Goal: Information Seeking & Learning: Learn about a topic

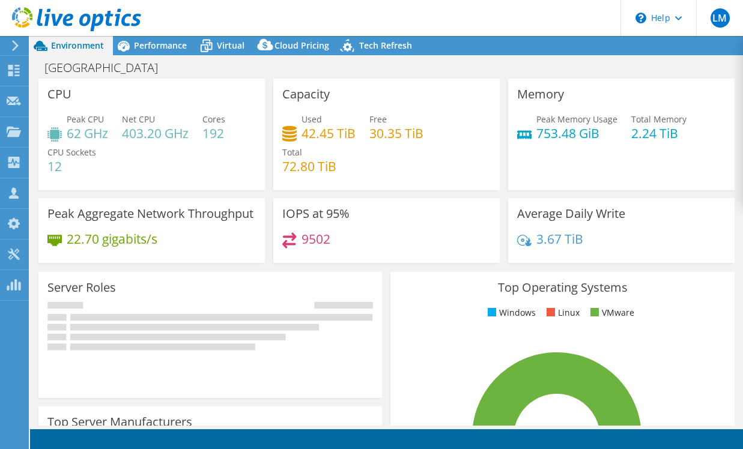
select select "USD"
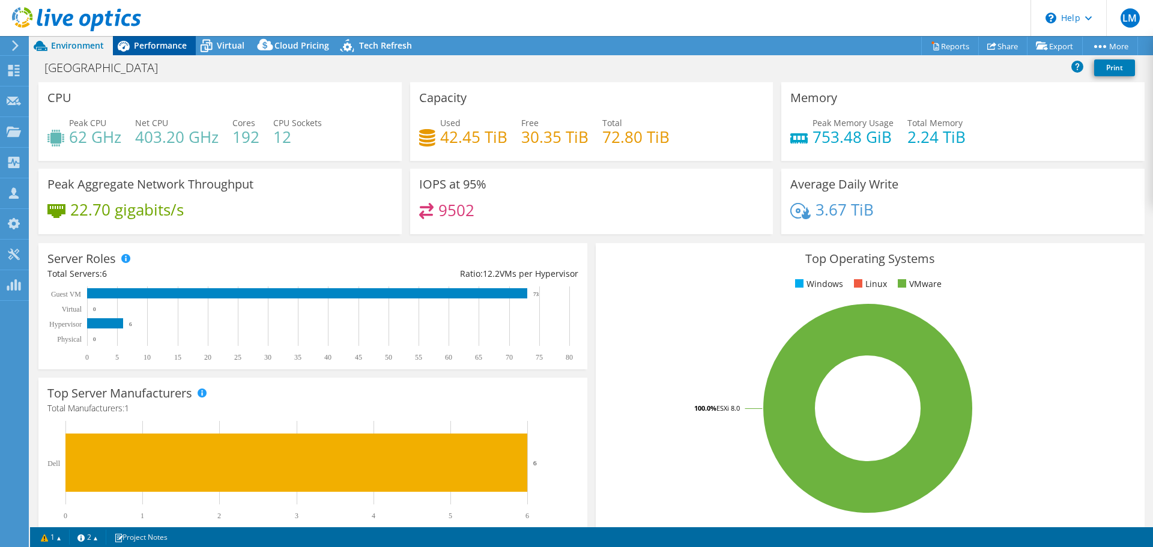
click at [173, 40] on span "Performance" at bounding box center [160, 45] width 53 height 11
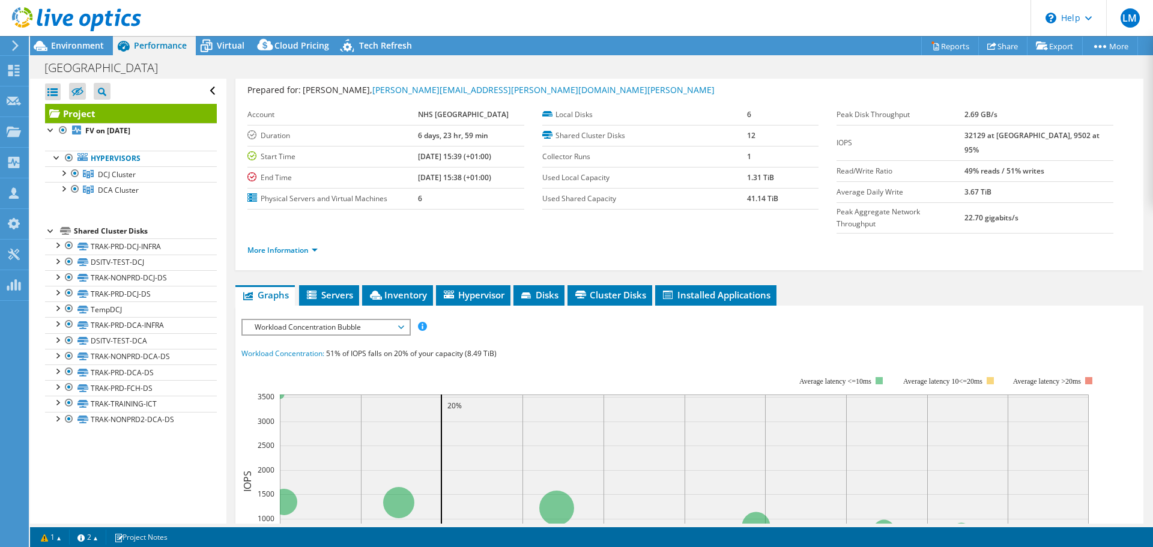
scroll to position [31, 0]
click at [401, 321] on span "Workload Concentration Bubble" at bounding box center [326, 328] width 154 height 14
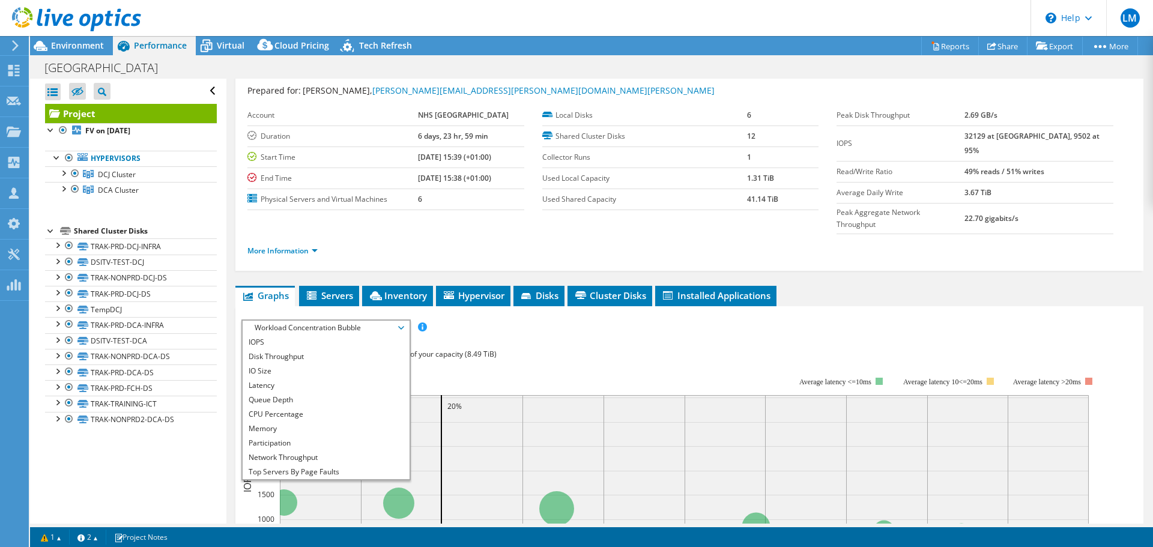
click at [603, 320] on div "IOPS Disk Throughput IO Size Latency Queue Depth CPU Percentage Memory Page Fau…" at bounding box center [690, 328] width 896 height 16
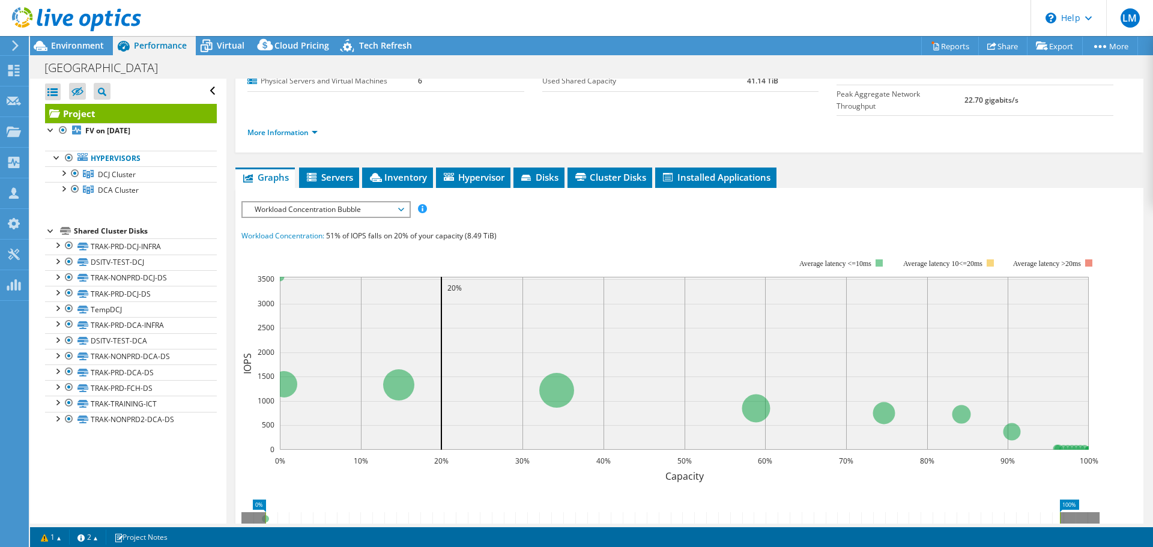
scroll to position [150, 0]
click at [399, 202] on span "Workload Concentration Bubble" at bounding box center [326, 209] width 154 height 14
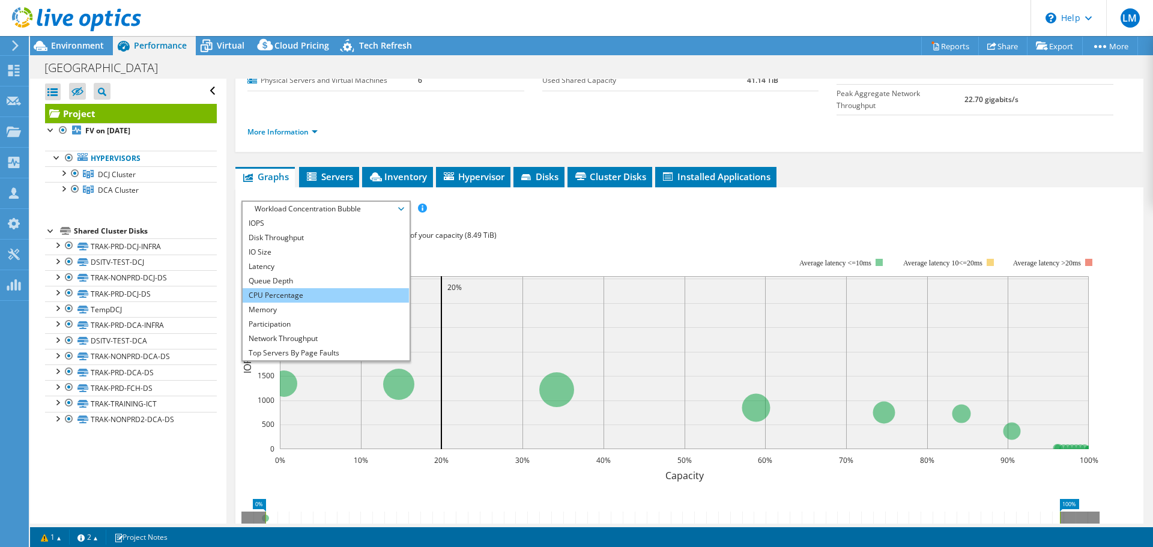
click at [321, 288] on li "CPU Percentage" at bounding box center [326, 295] width 166 height 14
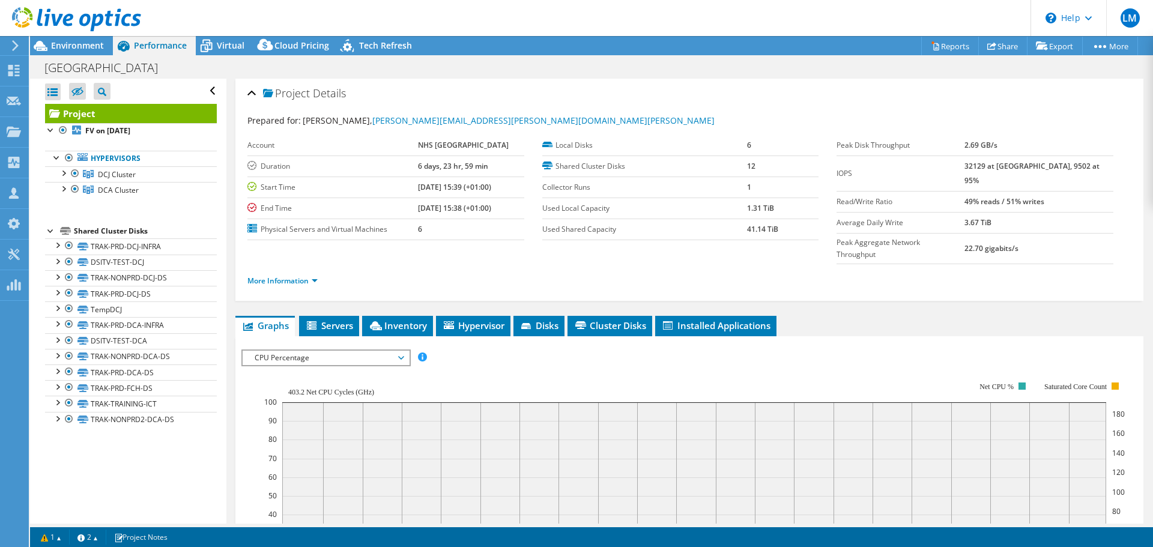
scroll to position [0, 0]
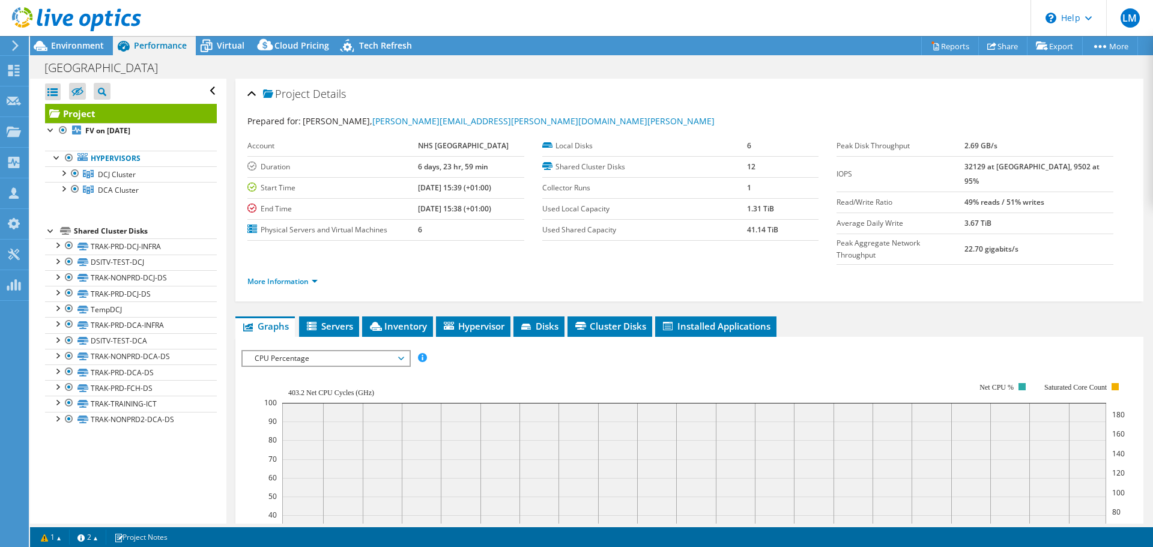
click at [338, 351] on span "CPU Percentage" at bounding box center [326, 358] width 154 height 14
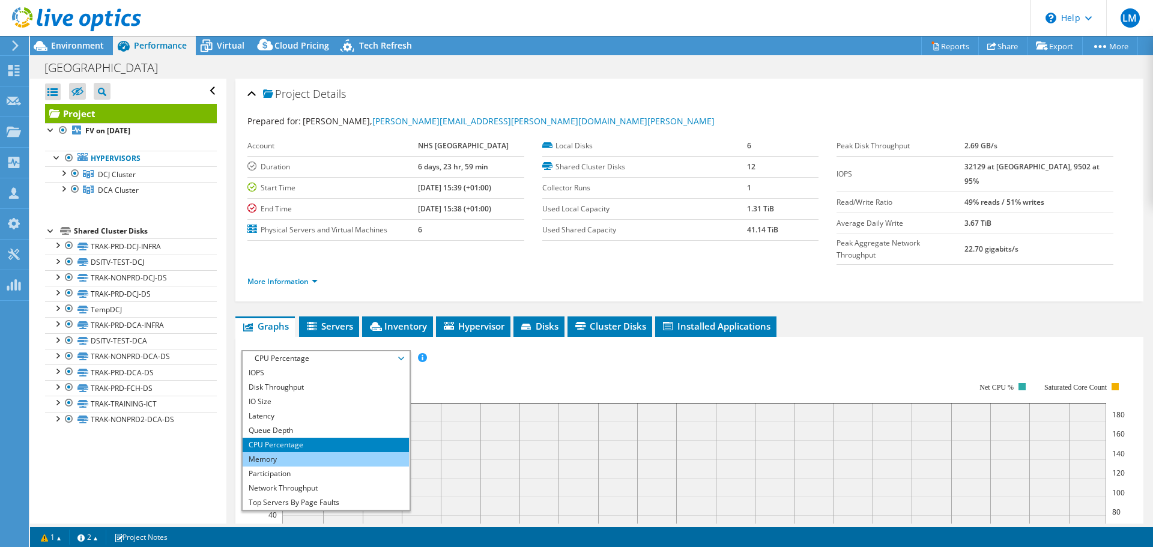
click at [306, 449] on li "Memory" at bounding box center [326, 459] width 166 height 14
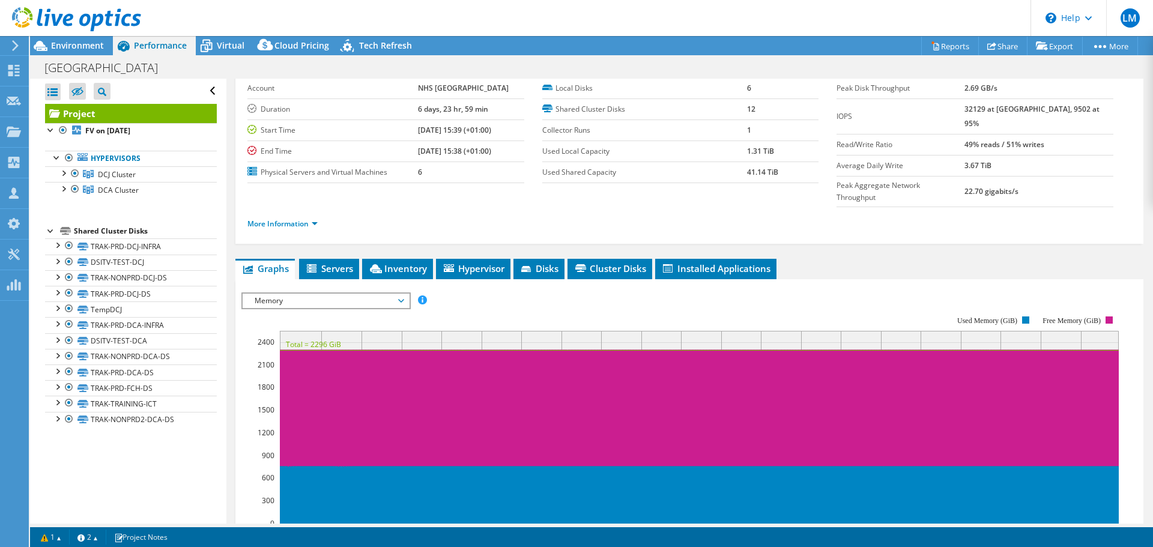
scroll to position [57, 0]
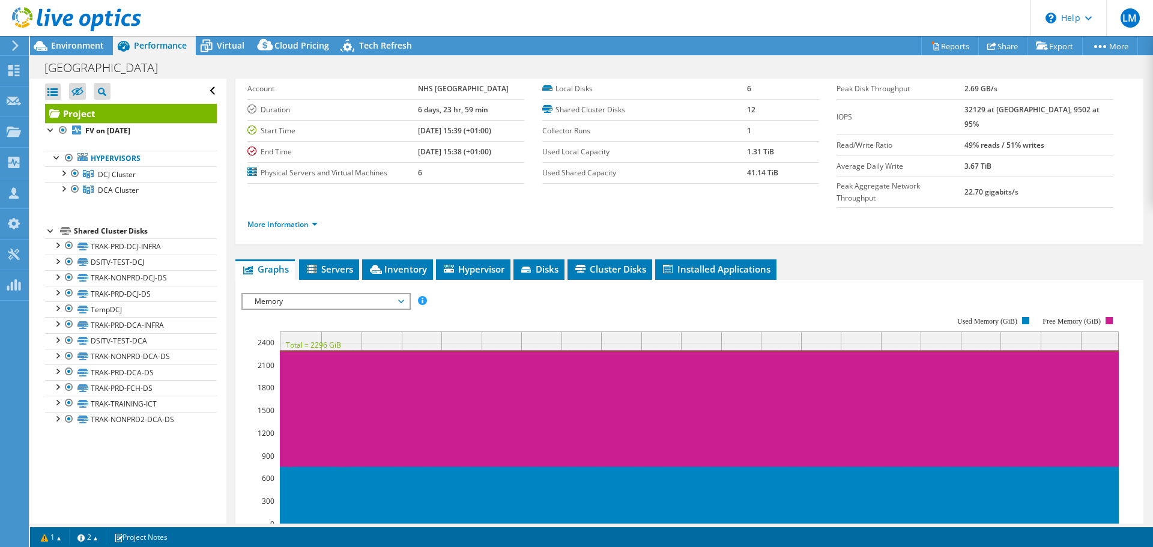
click at [285, 294] on span "Memory" at bounding box center [326, 301] width 154 height 14
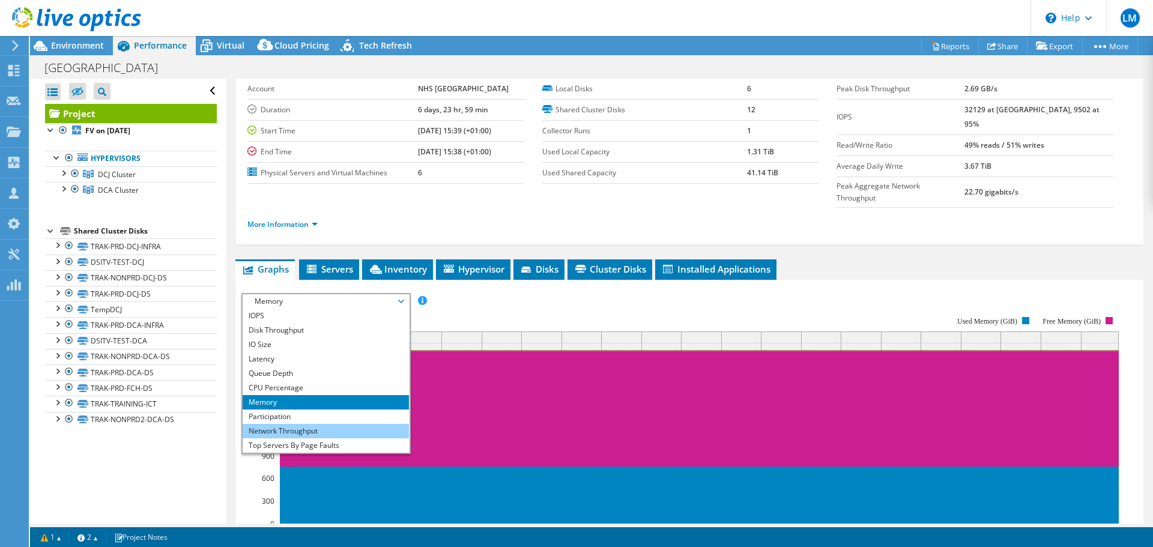
click at [284, 424] on li "Network Throughput" at bounding box center [326, 431] width 166 height 14
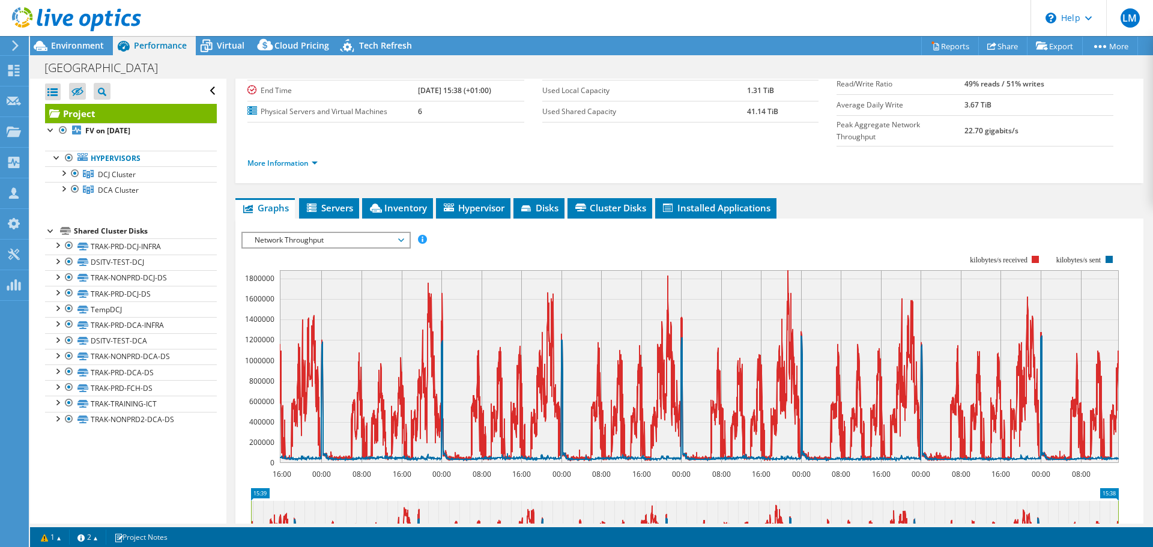
scroll to position [118, 0]
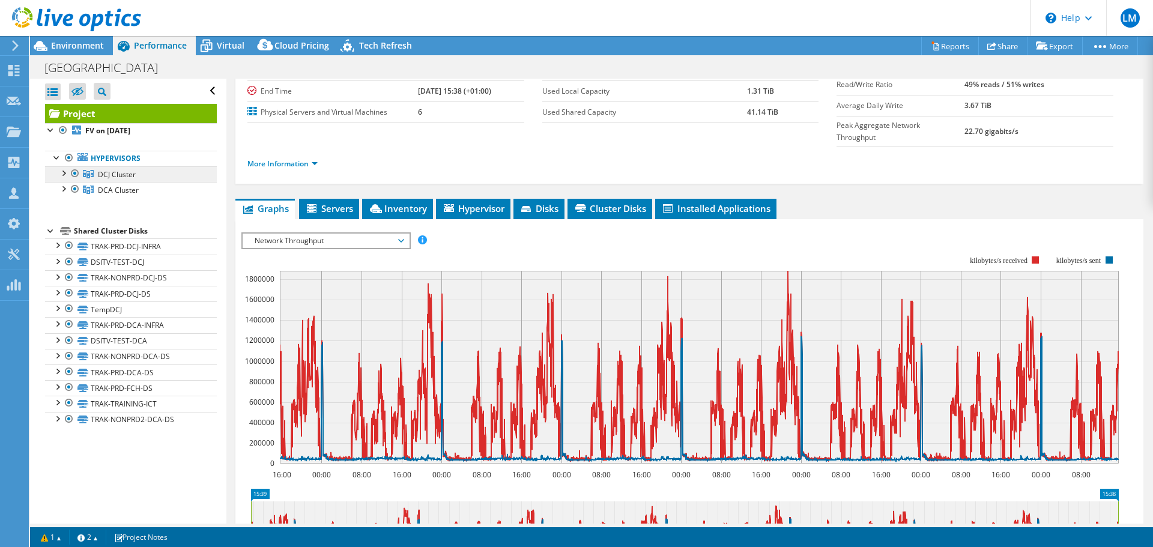
click at [117, 177] on span "DCJ Cluster" at bounding box center [117, 174] width 38 height 10
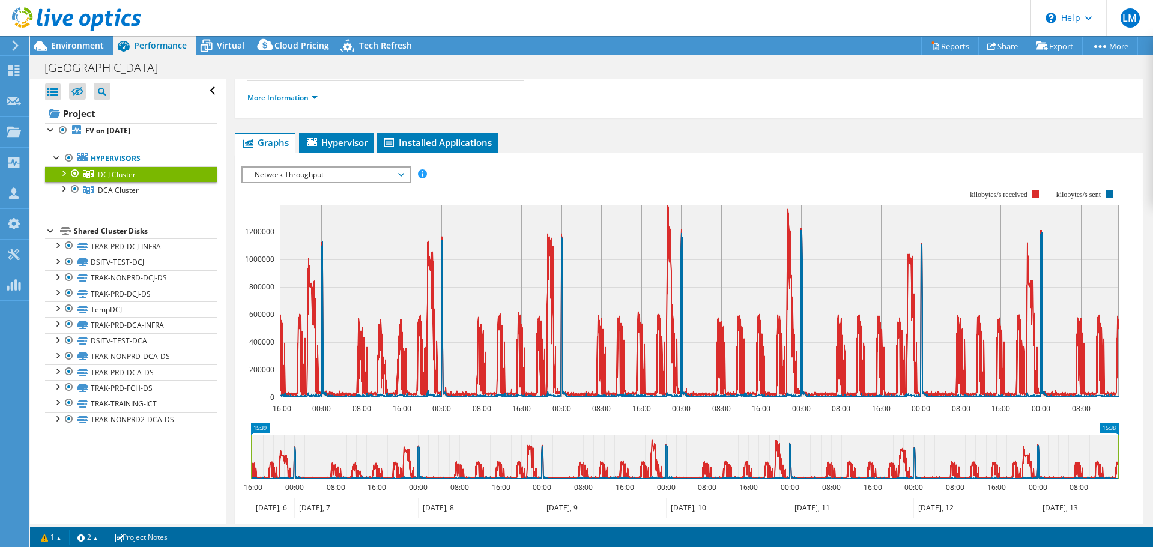
click at [273, 174] on span "Network Throughput" at bounding box center [326, 175] width 154 height 14
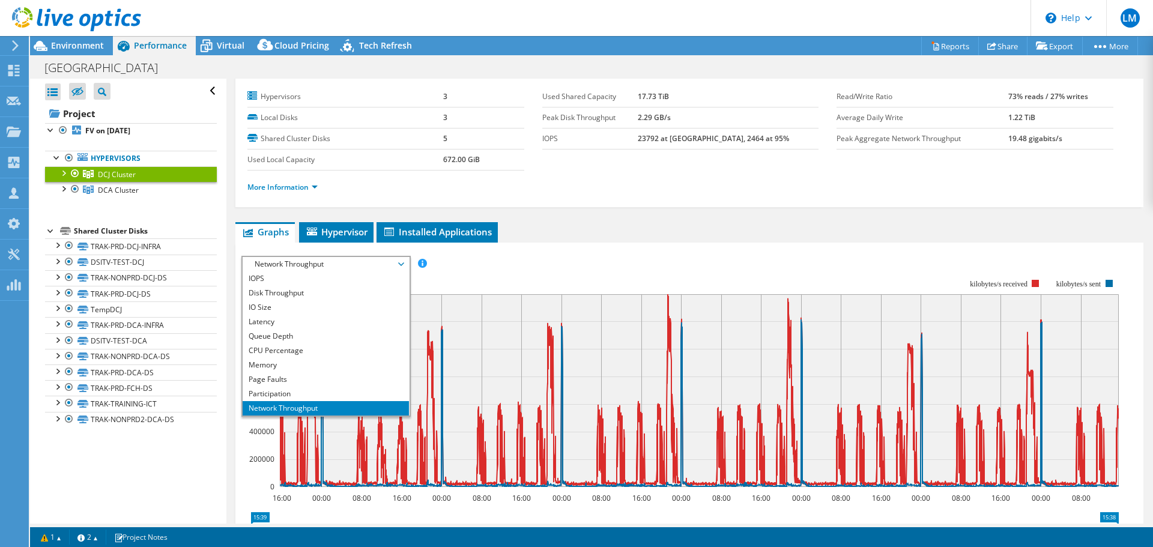
scroll to position [0, 0]
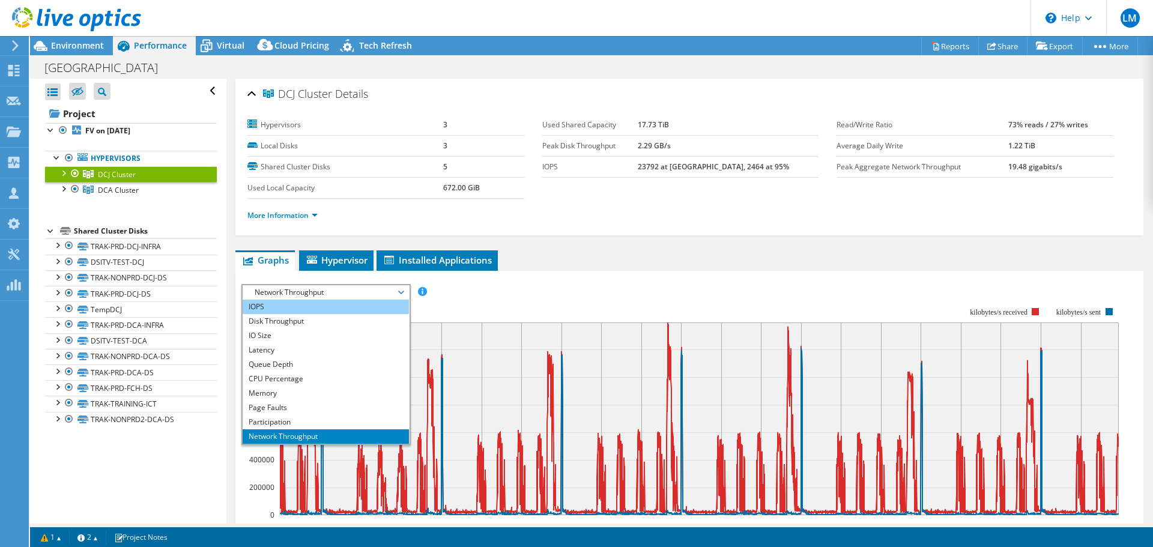
click at [255, 306] on li "IOPS" at bounding box center [326, 307] width 166 height 14
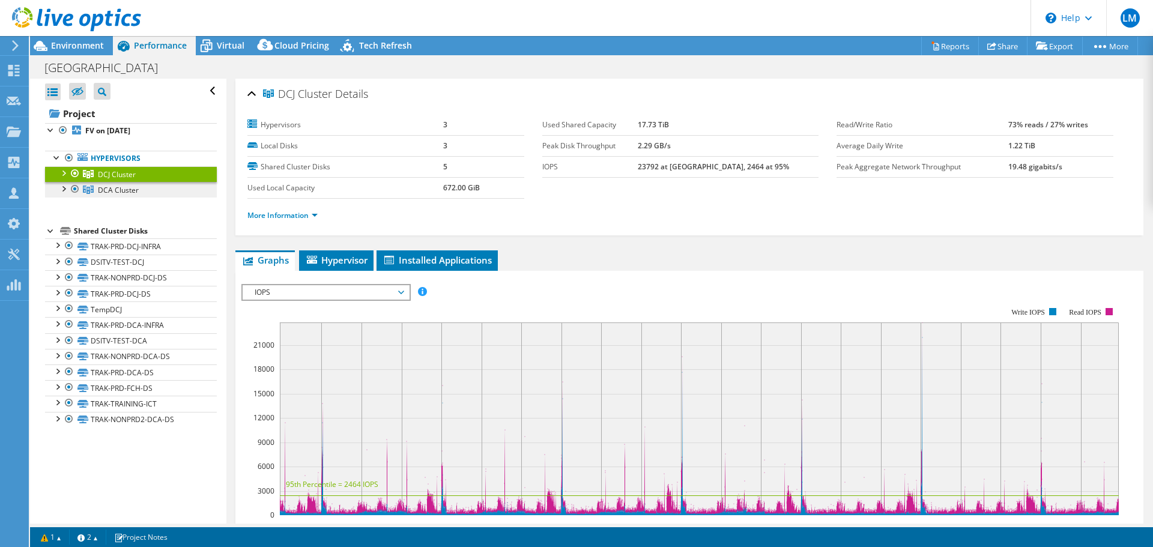
click at [110, 188] on span "DCA Cluster" at bounding box center [118, 190] width 41 height 10
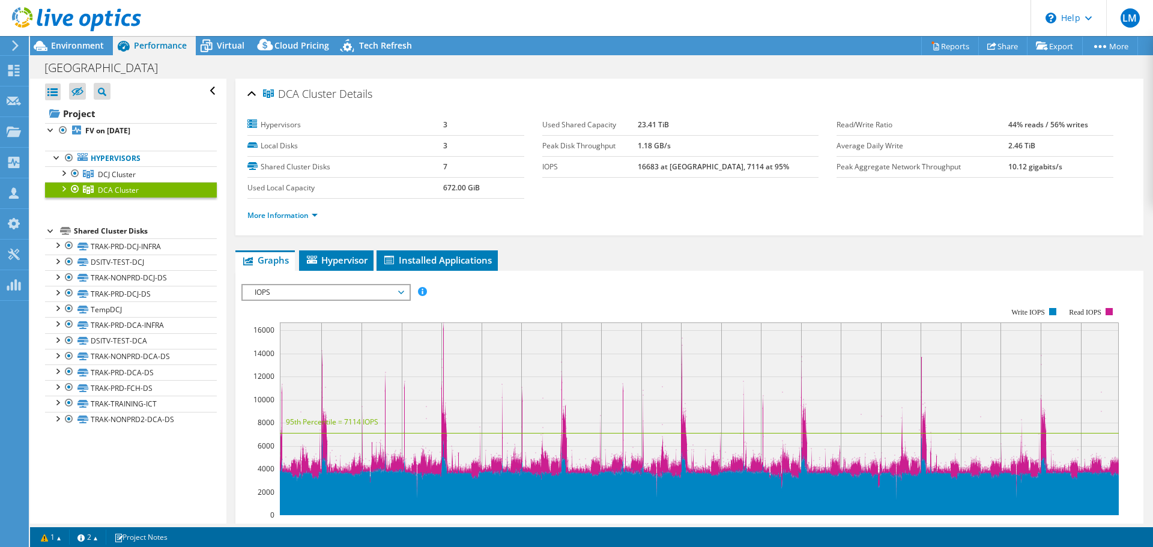
click at [290, 289] on span "IOPS" at bounding box center [326, 292] width 154 height 14
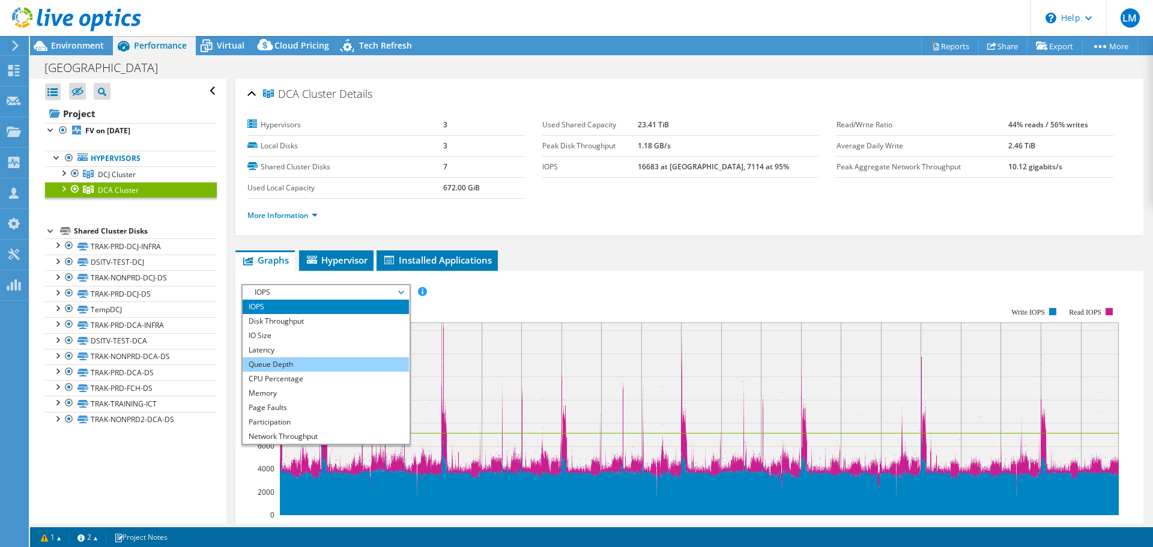
click at [286, 362] on li "Queue Depth" at bounding box center [326, 364] width 166 height 14
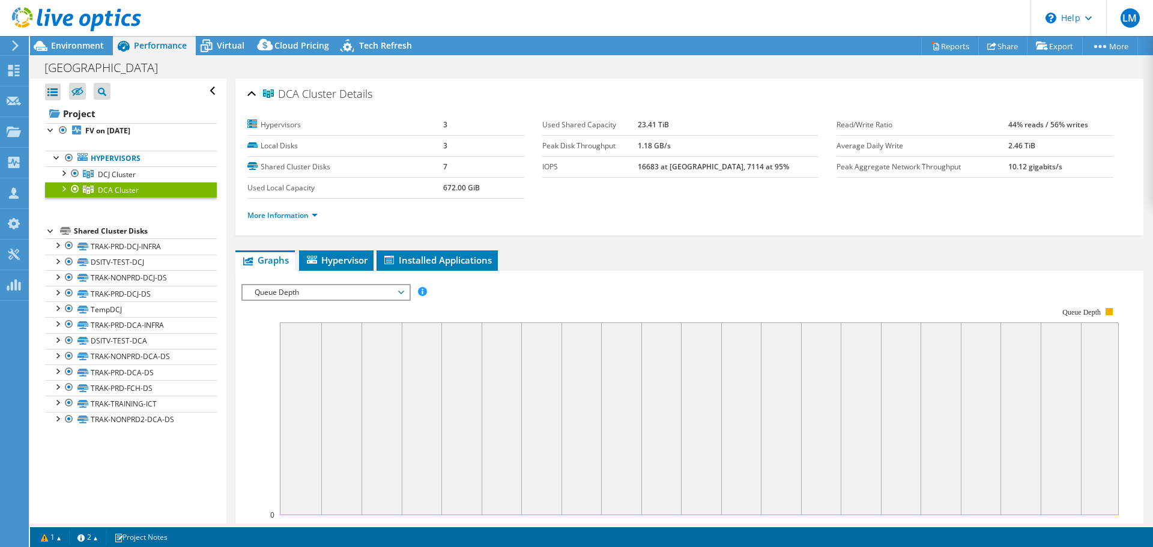
click at [284, 295] on span "Queue Depth" at bounding box center [326, 292] width 154 height 14
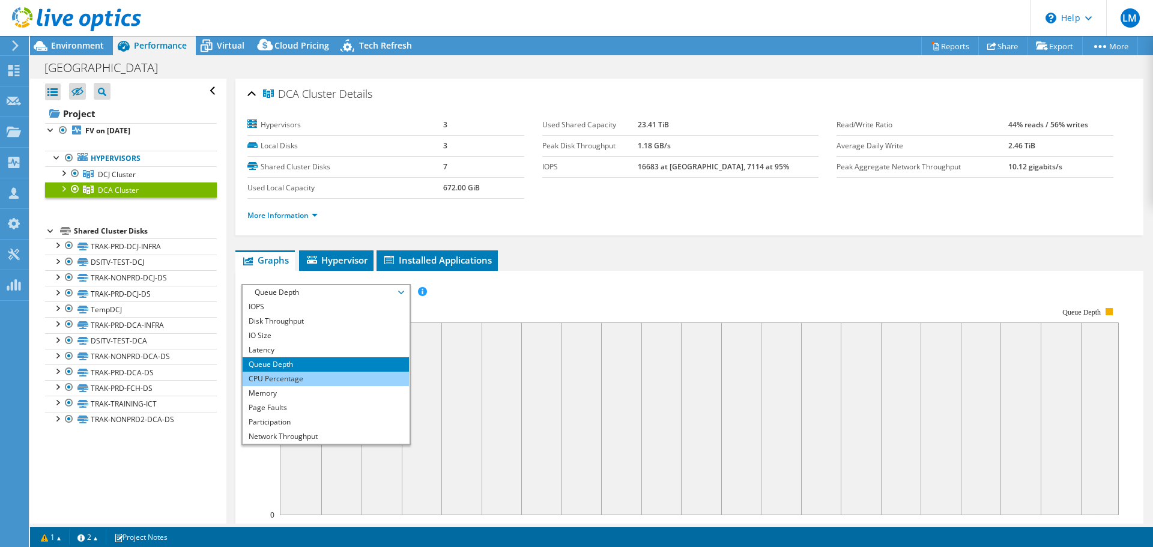
click at [263, 378] on li "CPU Percentage" at bounding box center [326, 379] width 166 height 14
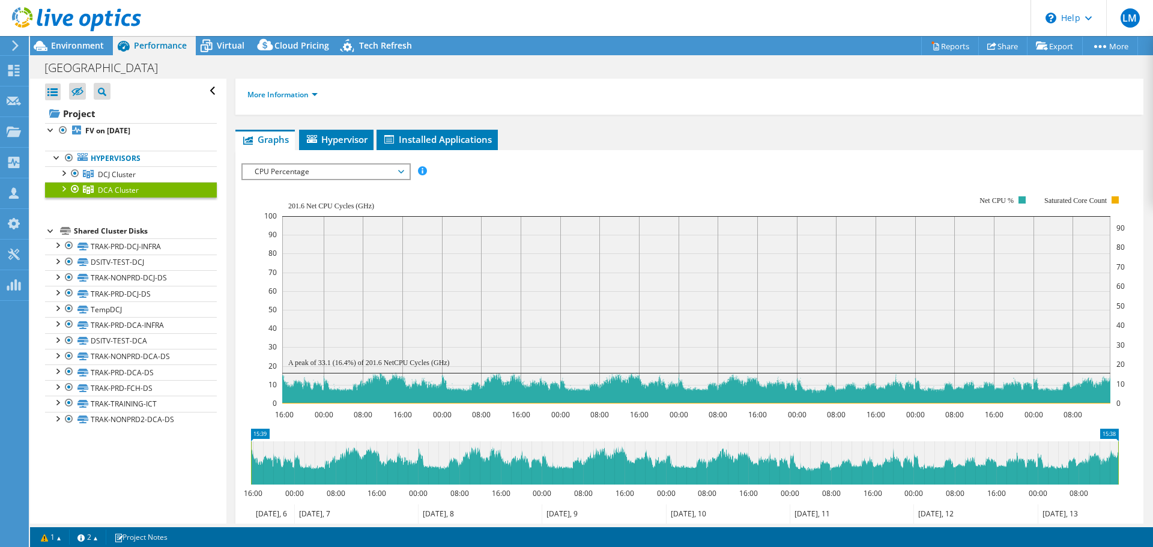
scroll to position [120, 0]
click at [291, 171] on span "CPU Percentage" at bounding box center [326, 172] width 154 height 14
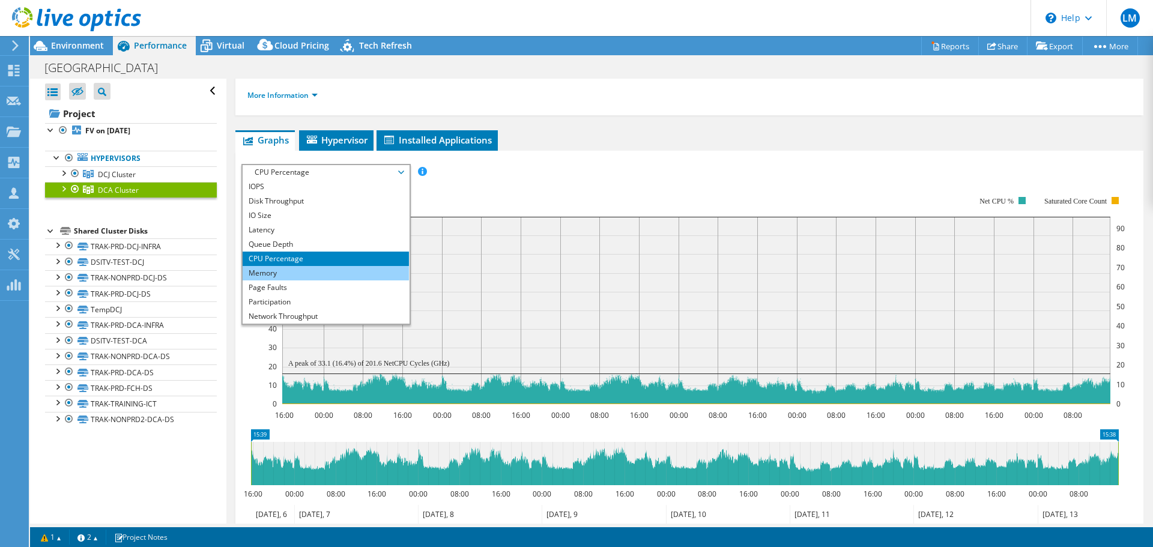
click at [277, 269] on li "Memory" at bounding box center [326, 273] width 166 height 14
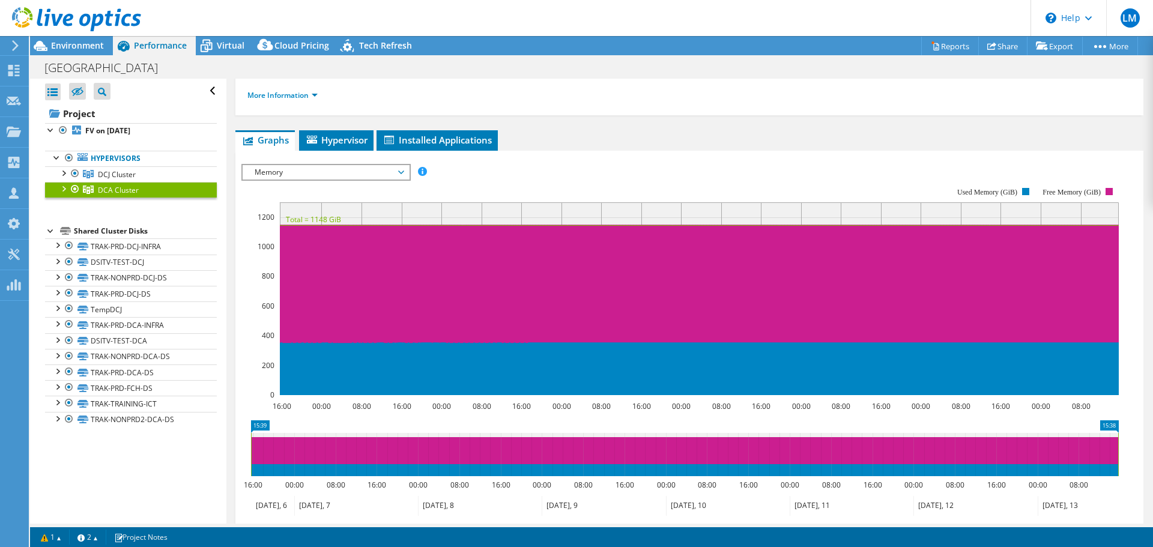
click at [246, 167] on span "Memory" at bounding box center [326, 172] width 166 height 14
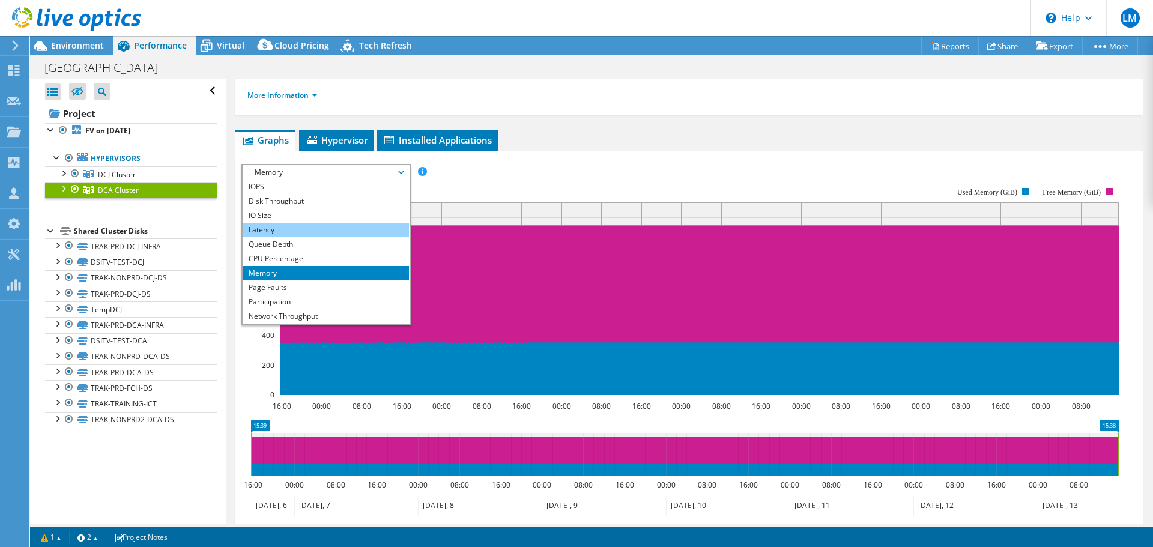
click at [251, 229] on li "Latency" at bounding box center [326, 230] width 166 height 14
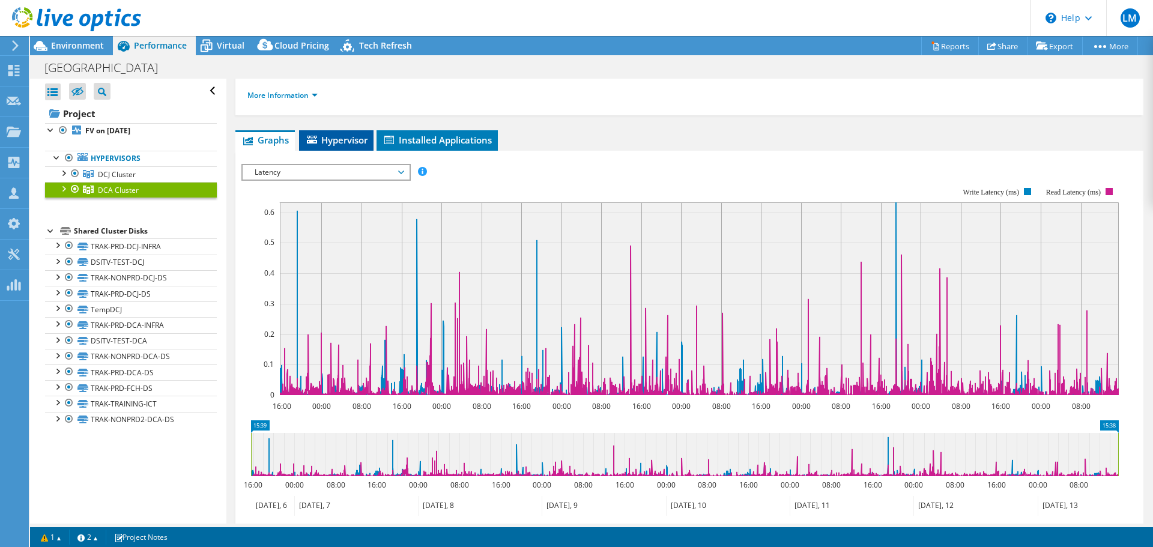
click at [335, 138] on span "Hypervisor" at bounding box center [336, 140] width 62 height 12
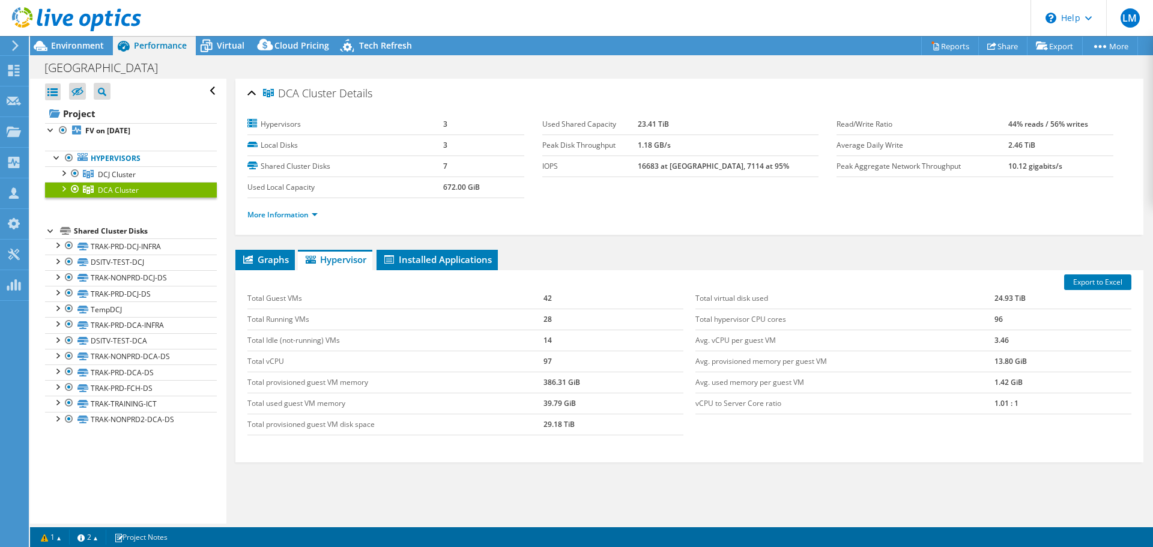
scroll to position [0, 0]
click at [263, 257] on span "Graphs" at bounding box center [265, 260] width 47 height 12
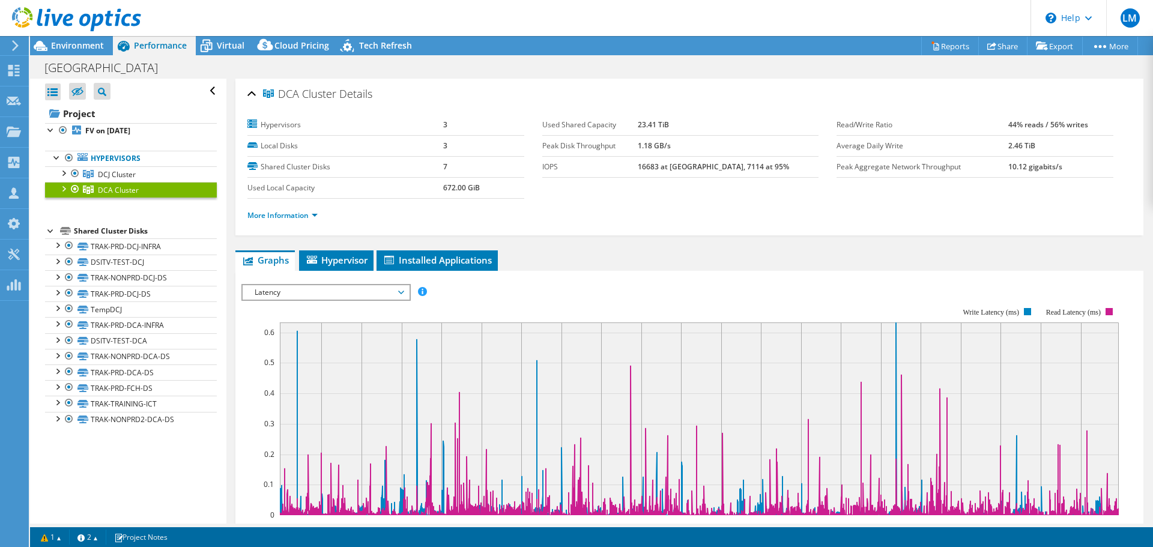
click at [261, 290] on span "Latency" at bounding box center [326, 292] width 154 height 14
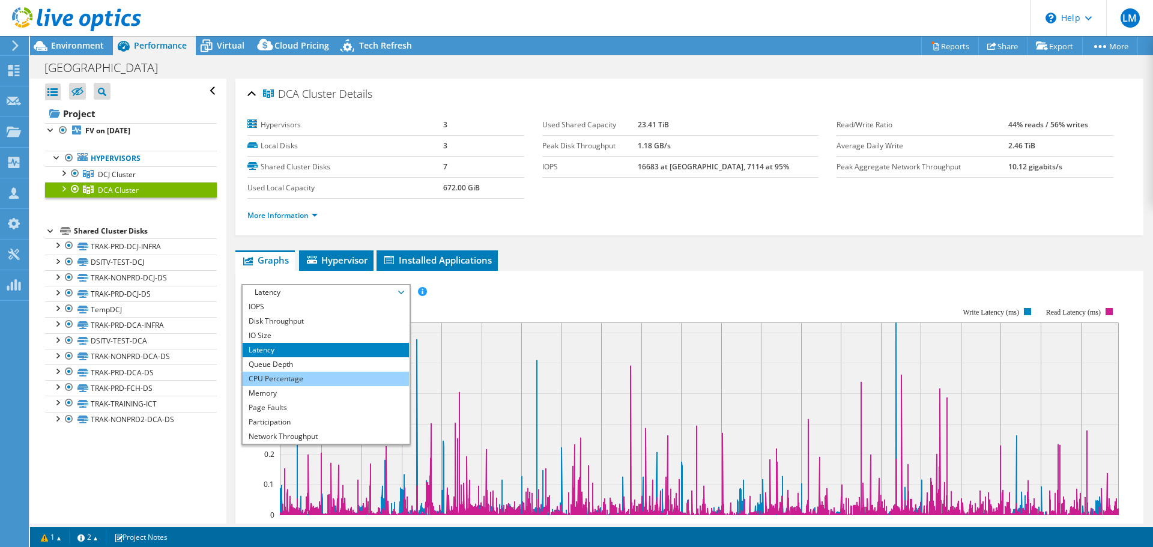
click at [261, 381] on li "CPU Percentage" at bounding box center [326, 379] width 166 height 14
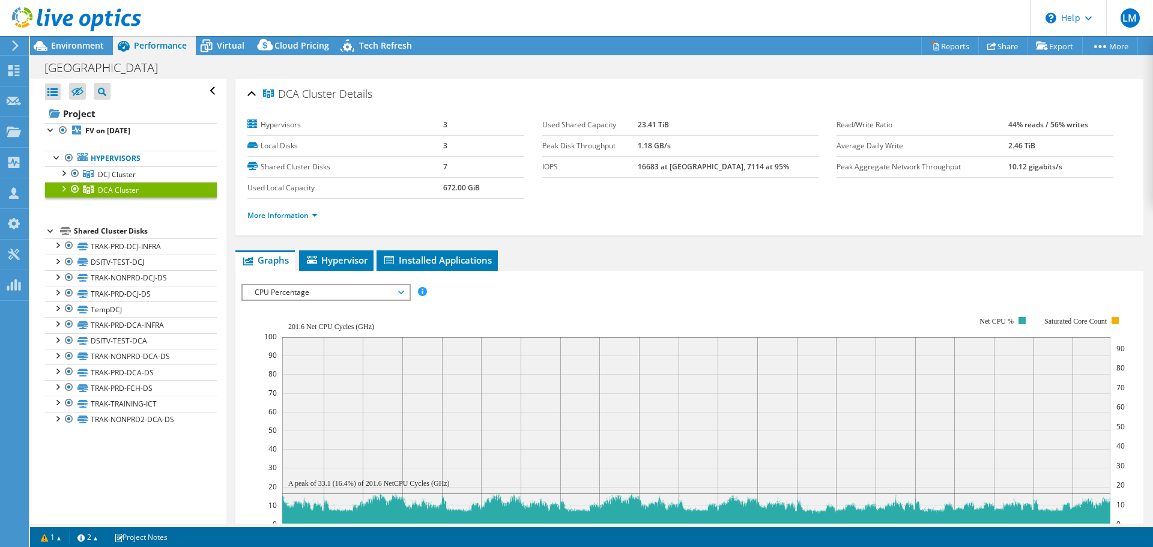
select select "USD"
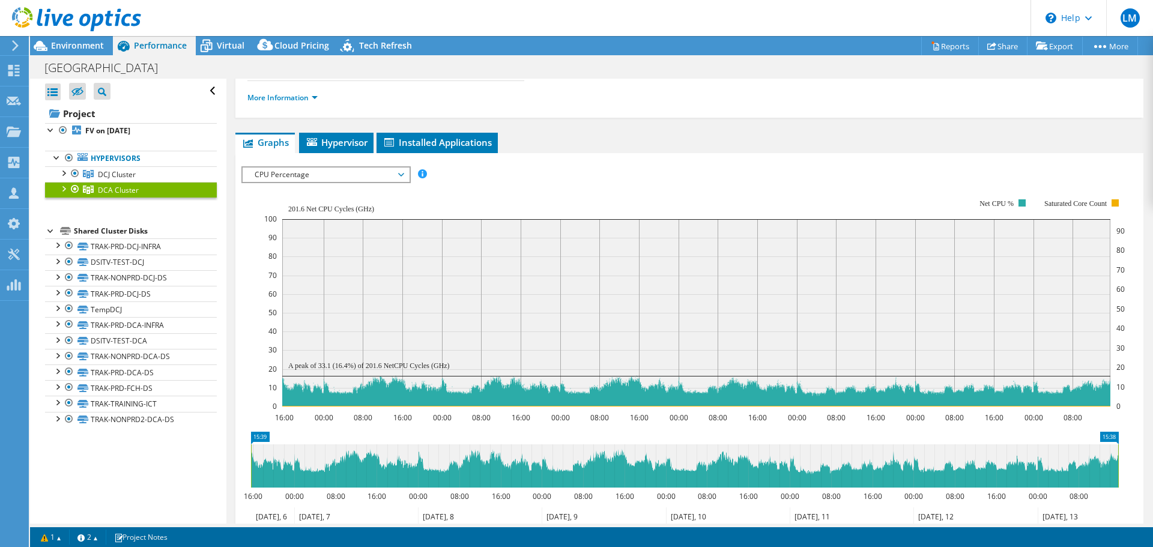
scroll to position [118, 0]
click at [988, 165] on div "IOPS Disk Throughput IO Size Latency Queue Depth CPU Percentage Memory Page Fau…" at bounding box center [690, 372] width 896 height 425
click at [403, 173] on span "CPU Percentage" at bounding box center [326, 174] width 154 height 14
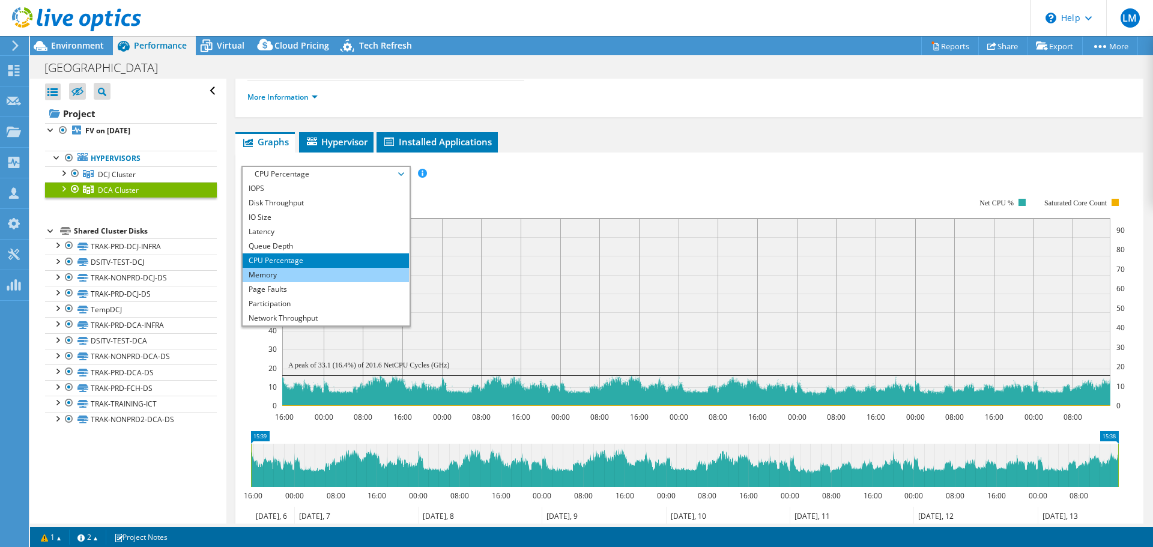
click at [290, 277] on li "Memory" at bounding box center [326, 275] width 166 height 14
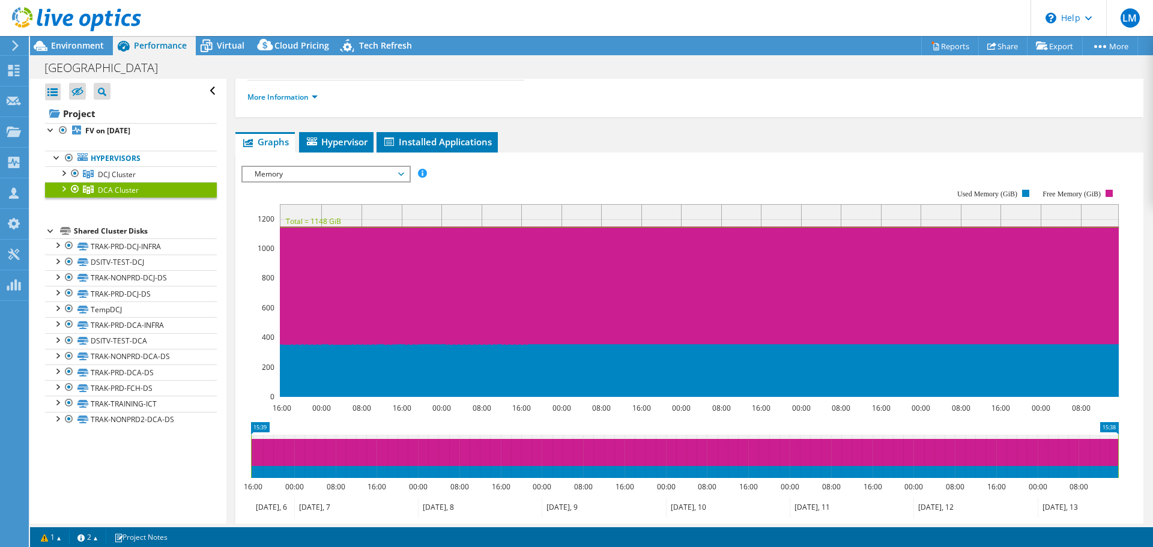
click at [265, 177] on span "Memory" at bounding box center [326, 174] width 154 height 14
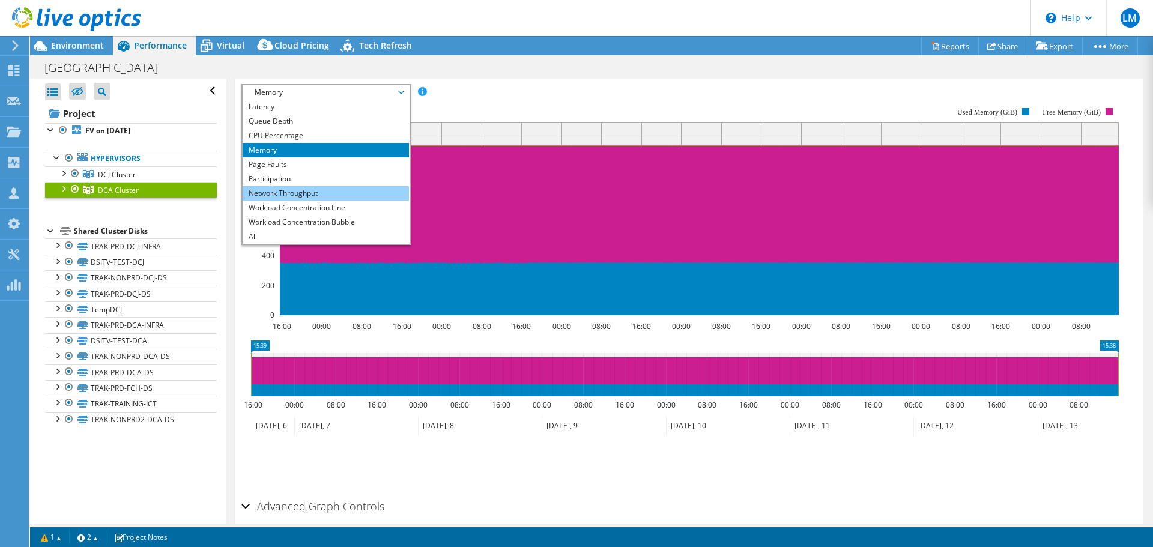
scroll to position [0, 0]
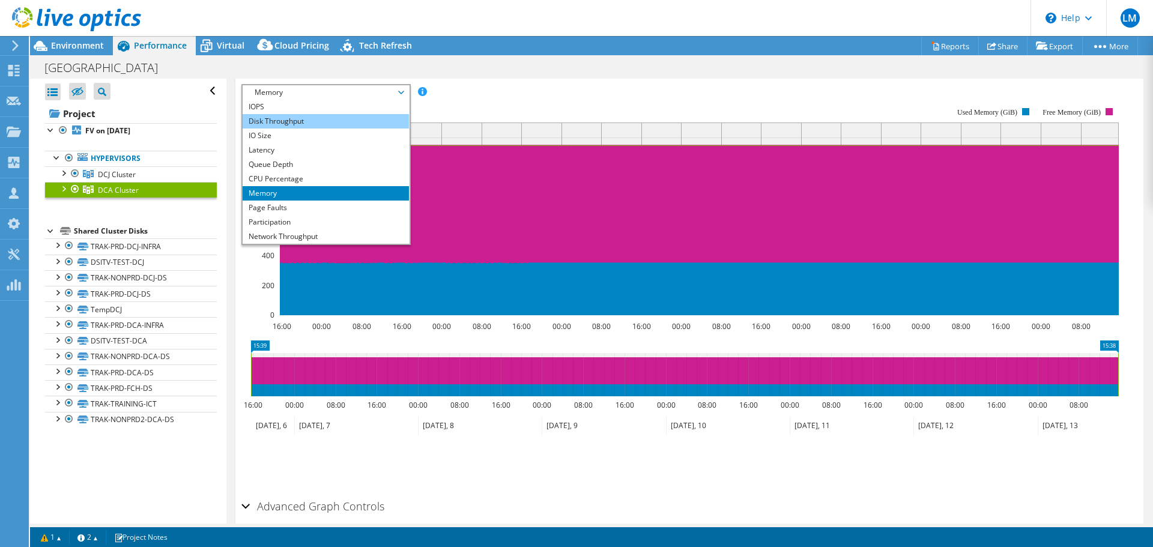
click at [267, 120] on li "Disk Throughput" at bounding box center [326, 121] width 166 height 14
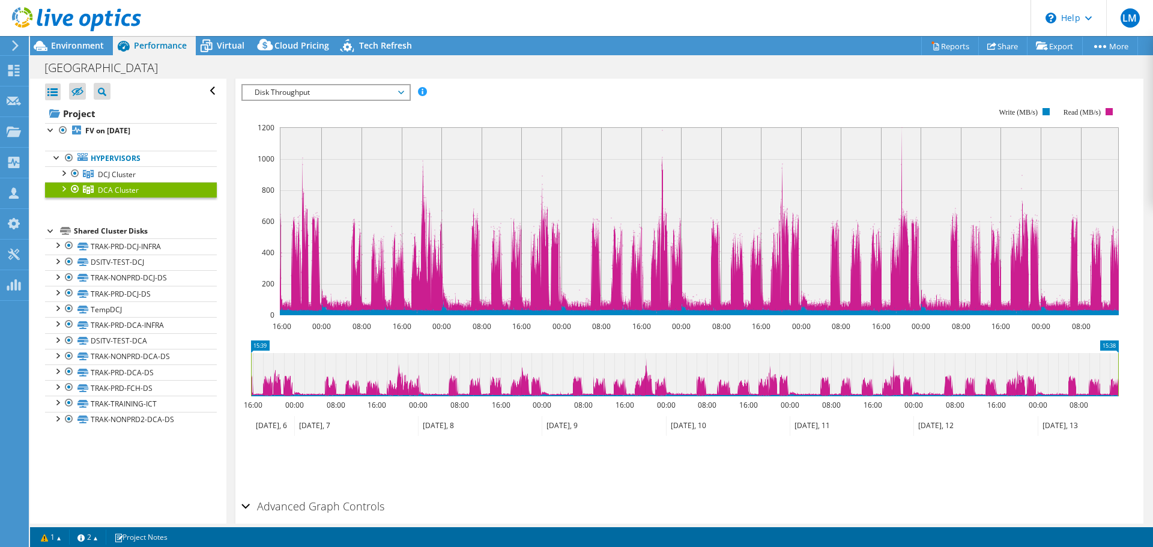
click at [305, 85] on span "Disk Throughput" at bounding box center [326, 92] width 154 height 14
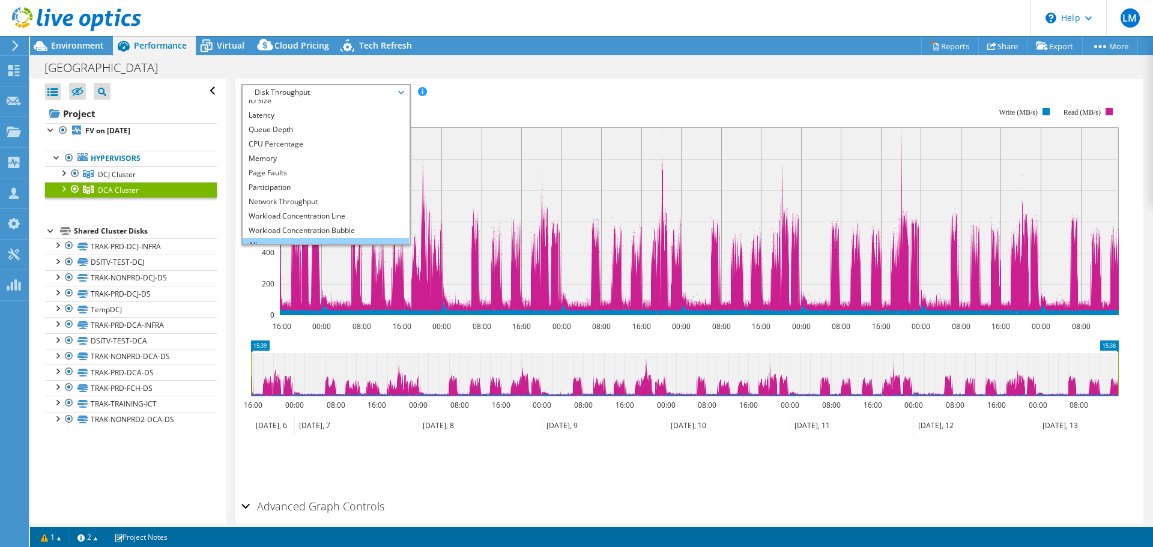
scroll to position [43, 0]
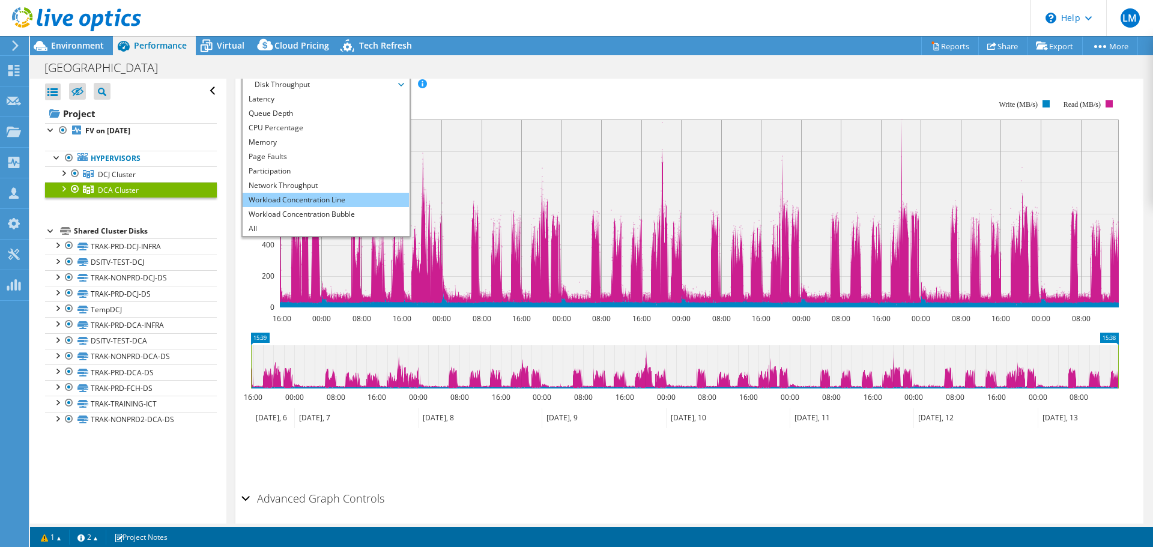
click at [282, 196] on li "Workload Concentration Line" at bounding box center [326, 200] width 166 height 14
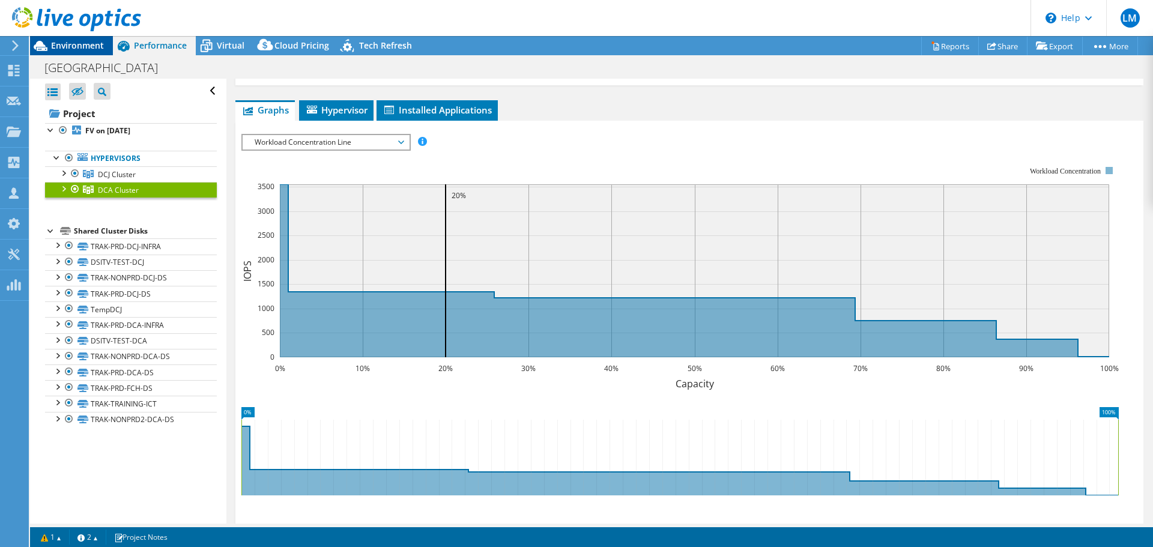
scroll to position [150, 0]
click at [61, 42] on span "Environment" at bounding box center [77, 45] width 53 height 11
